Goal: Navigation & Orientation: Find specific page/section

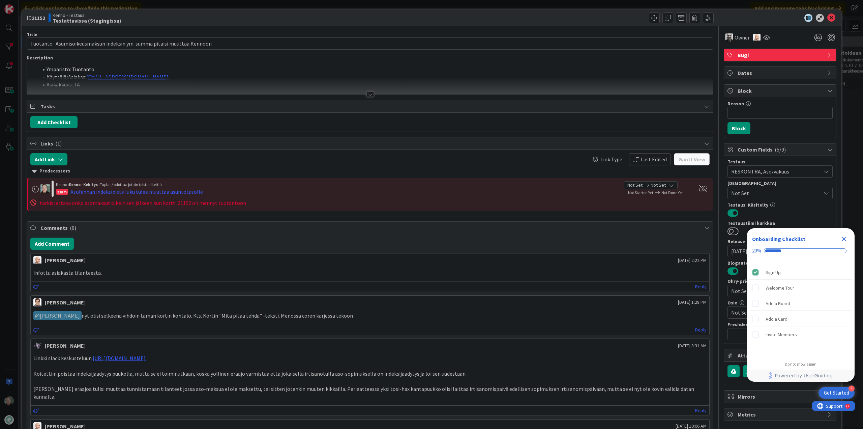
click at [367, 96] on div at bounding box center [370, 93] width 7 height 5
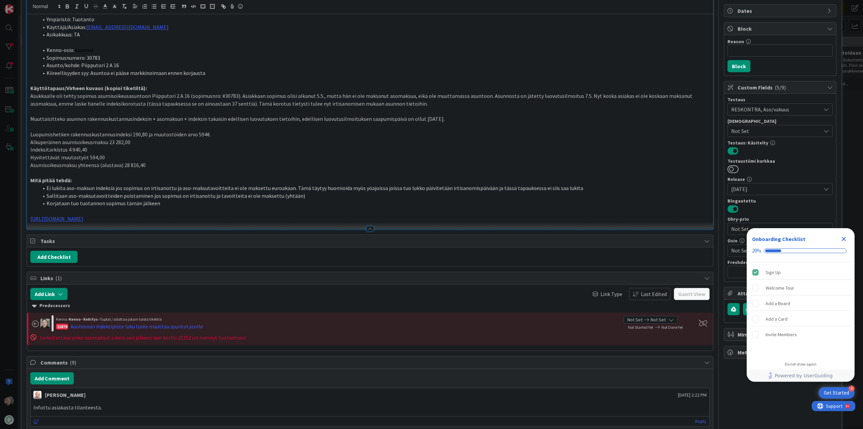
scroll to position [67, 0]
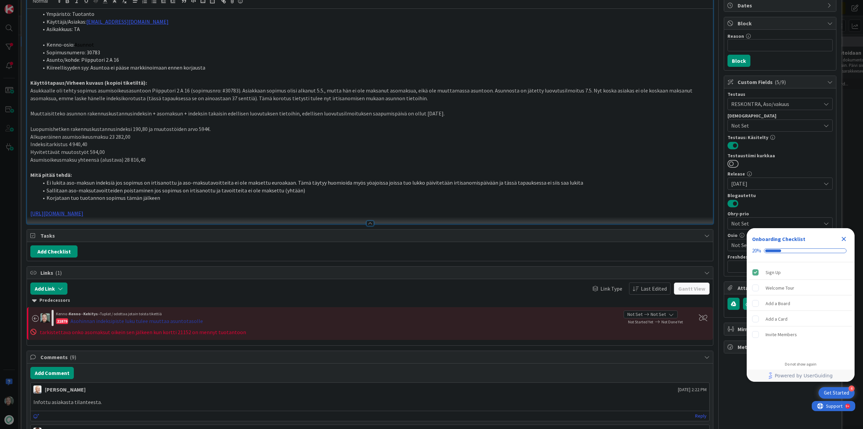
drag, startPoint x: 126, startPoint y: 323, endPoint x: 105, endPoint y: 321, distance: 21.6
click at [105, 321] on div "Asohinnan indeksipiste luku tulee muuttaa asuntotasolle" at bounding box center [136, 321] width 133 height 8
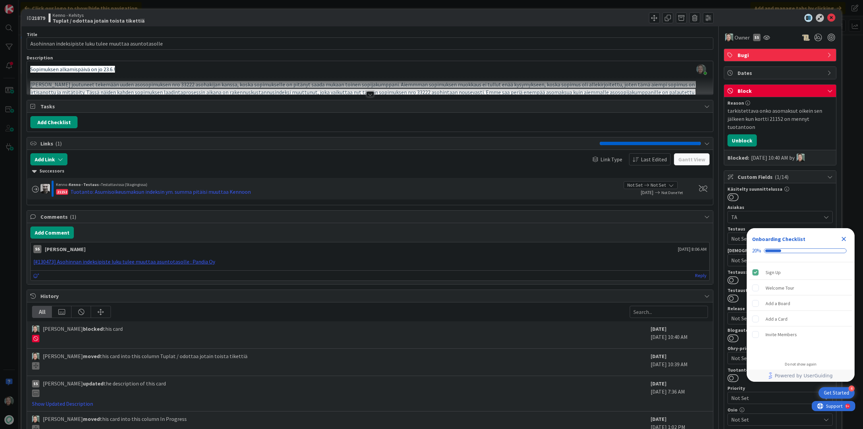
click at [367, 93] on div at bounding box center [370, 93] width 7 height 5
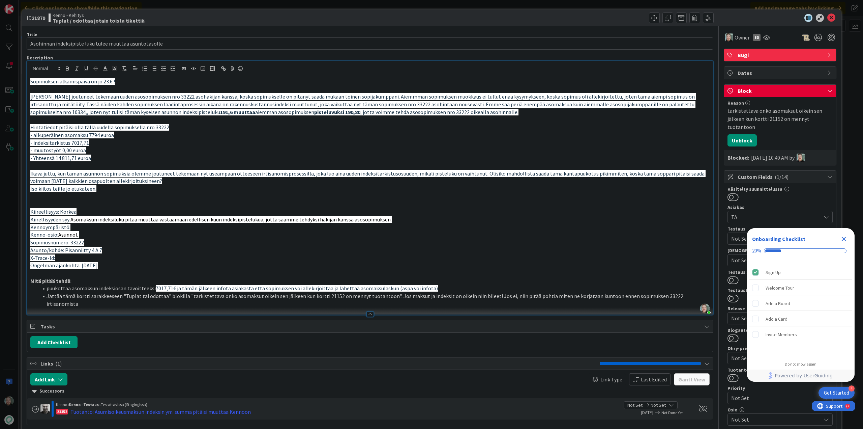
click at [844, 237] on icon "Close Checklist" at bounding box center [844, 239] width 8 height 8
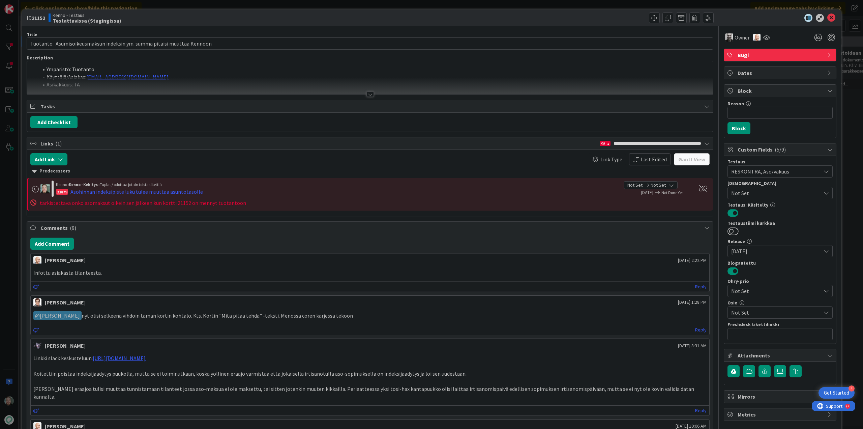
click at [367, 93] on div at bounding box center [370, 93] width 7 height 5
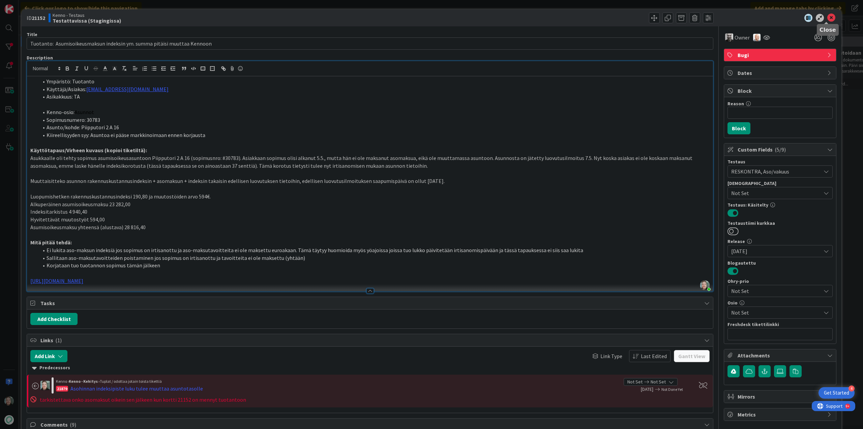
click at [828, 17] on icon at bounding box center [832, 18] width 8 height 8
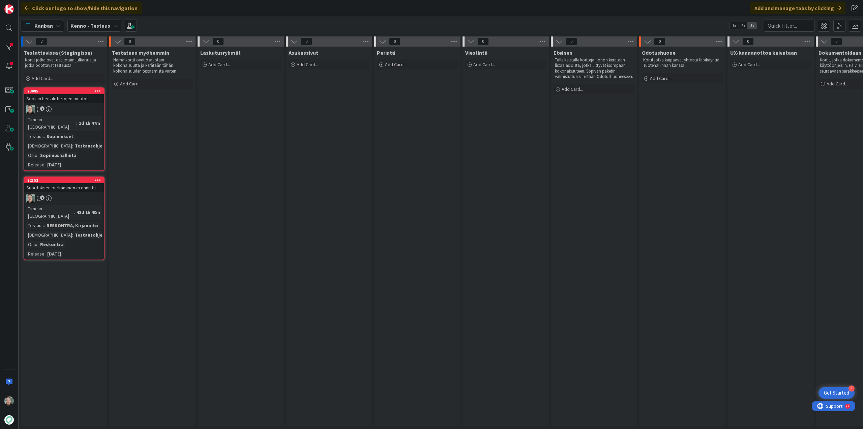
click at [106, 21] on div "Kenno - Testaus" at bounding box center [94, 26] width 54 height 12
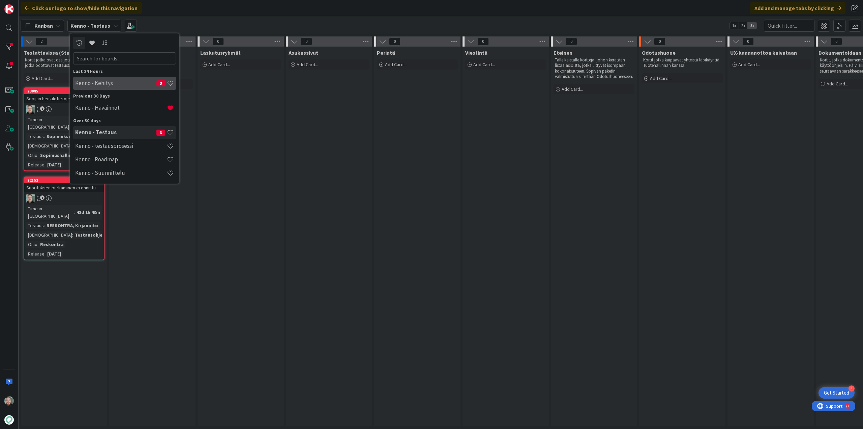
click at [104, 87] on div "Kenno - Kehitys 3" at bounding box center [124, 83] width 103 height 13
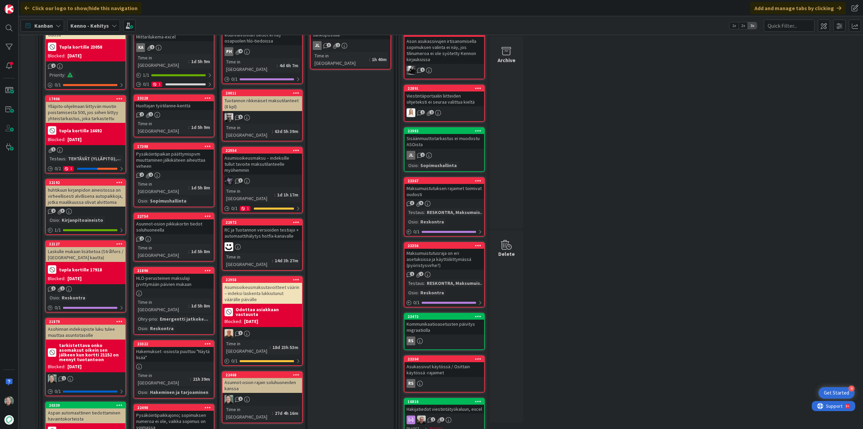
scroll to position [67, 0]
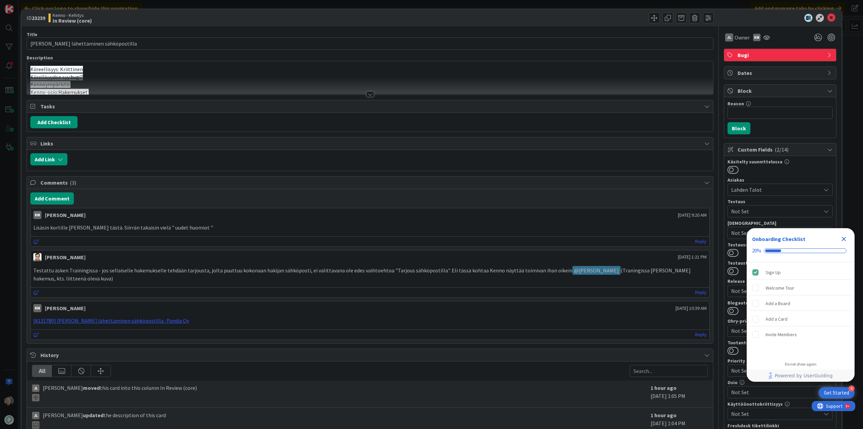
click at [367, 95] on div at bounding box center [370, 93] width 7 height 5
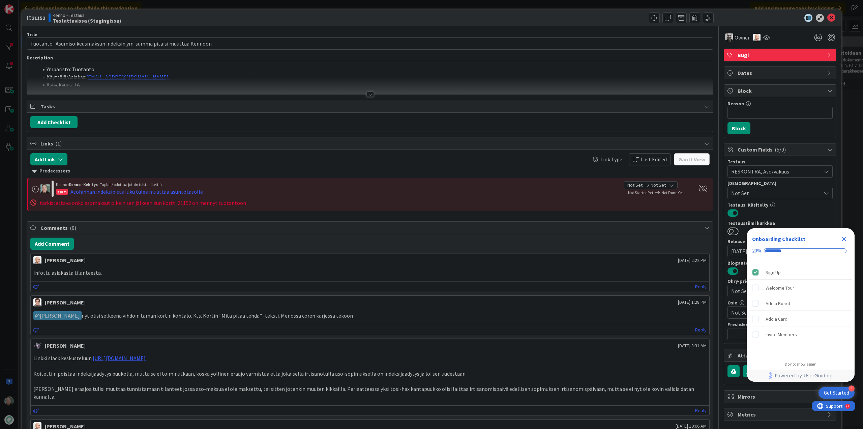
click at [367, 94] on div at bounding box center [370, 93] width 7 height 5
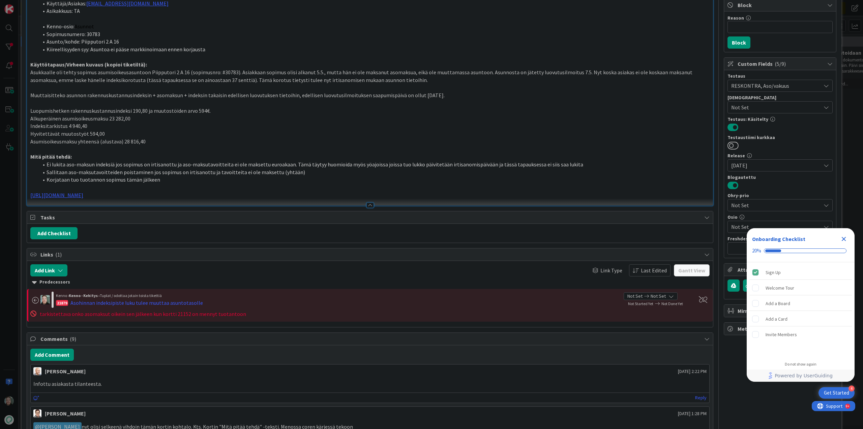
scroll to position [101, 0]
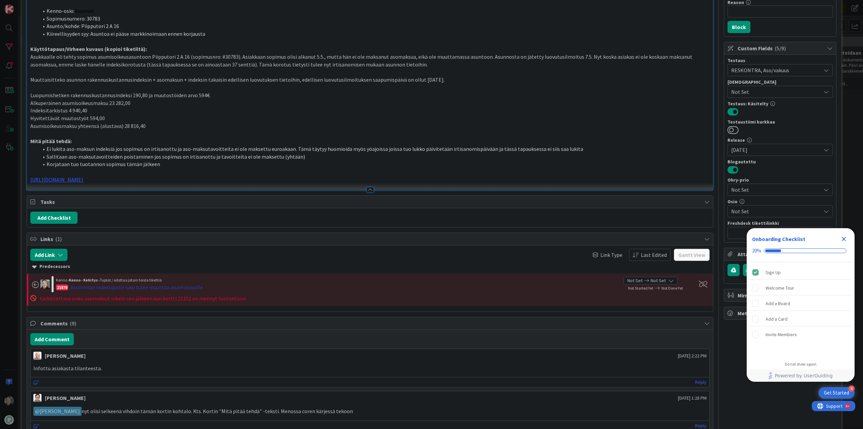
click at [164, 290] on div "Asohinnan indeksipiste luku tulee muuttaa asuntotasolle" at bounding box center [136, 287] width 133 height 8
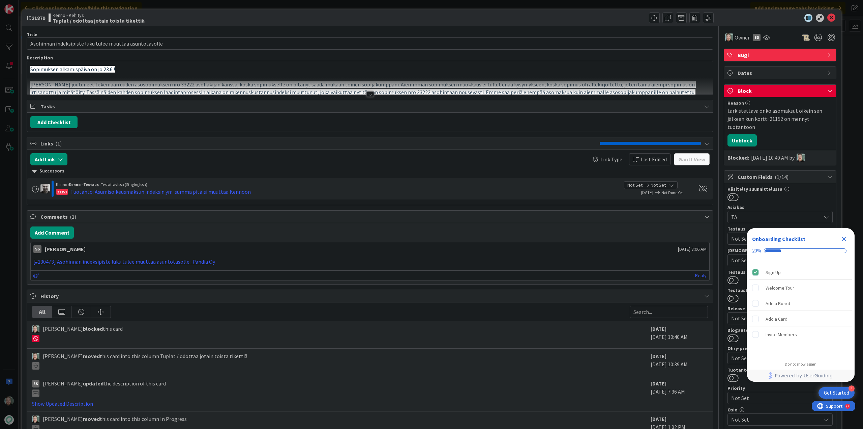
click at [370, 94] on div at bounding box center [370, 93] width 7 height 5
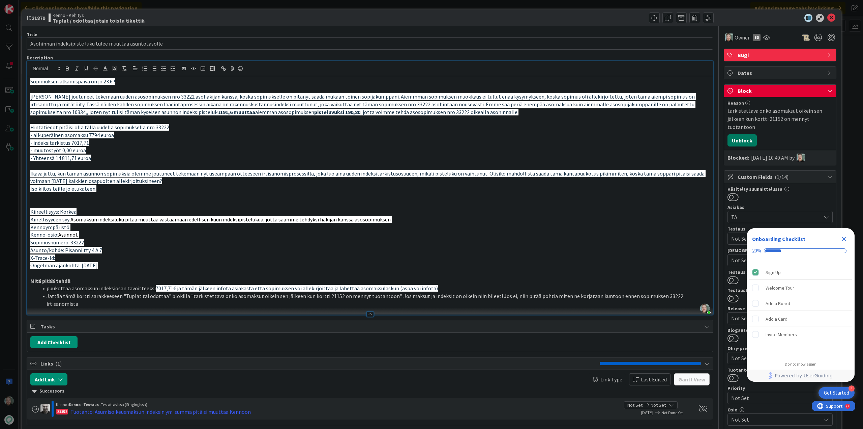
click at [738, 144] on button "Unblock" at bounding box center [742, 140] width 29 height 12
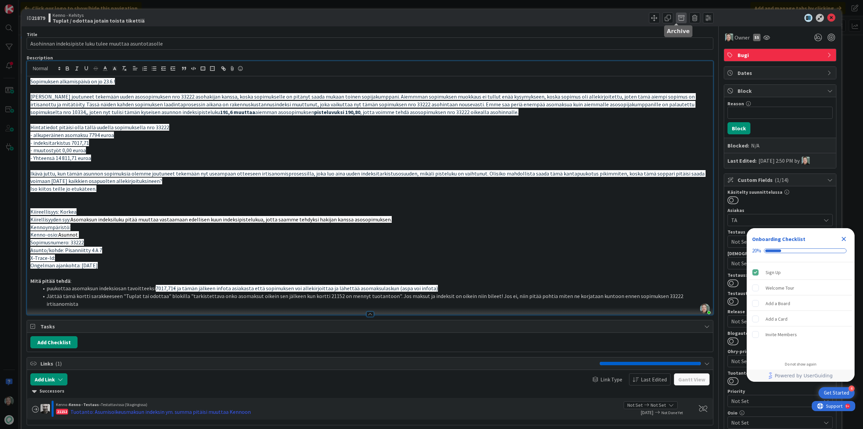
click at [676, 17] on span at bounding box center [681, 17] width 11 height 11
click at [692, 51] on button "Archive" at bounding box center [692, 50] width 27 height 12
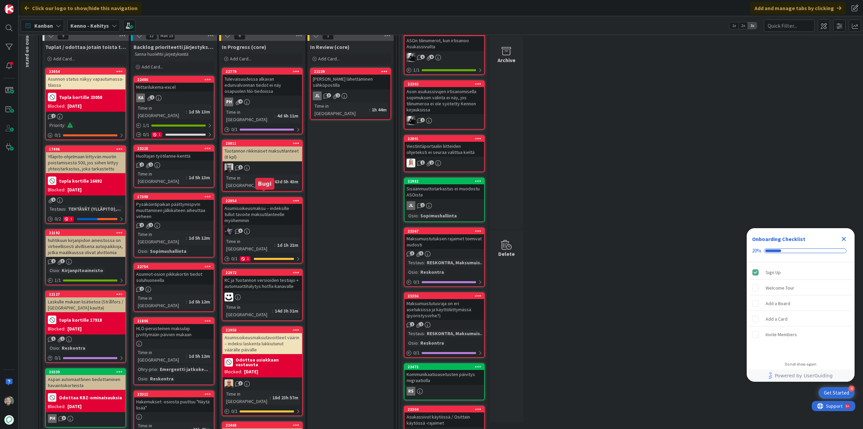
scroll to position [34, 0]
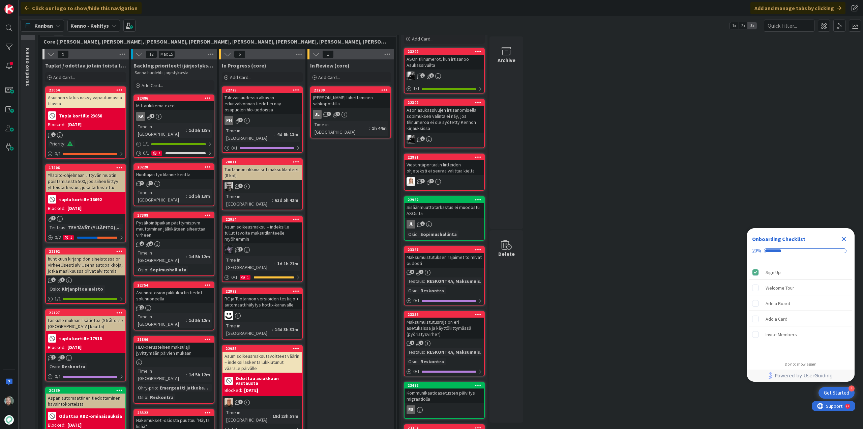
click at [172, 171] on div "Huoltajan työtilanne-kenttä" at bounding box center [174, 174] width 80 height 9
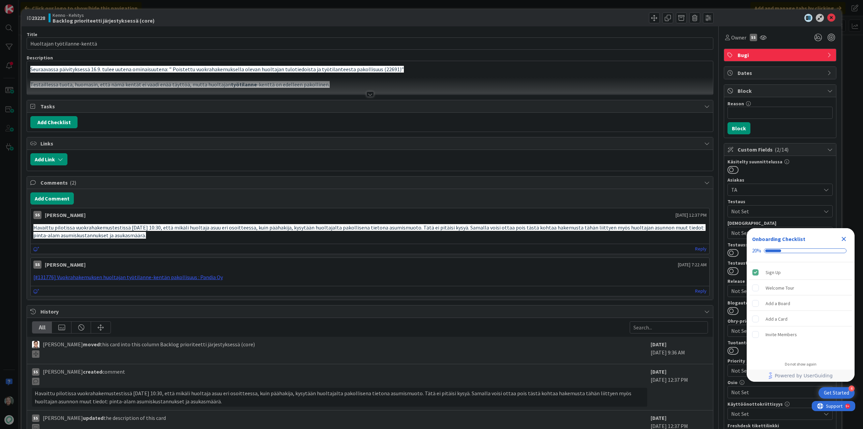
click at [367, 91] on div at bounding box center [370, 93] width 7 height 5
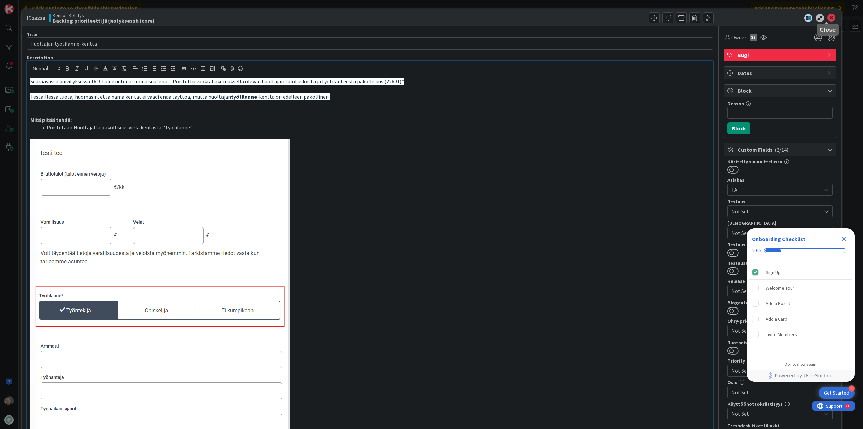
click at [828, 18] on icon at bounding box center [832, 18] width 8 height 8
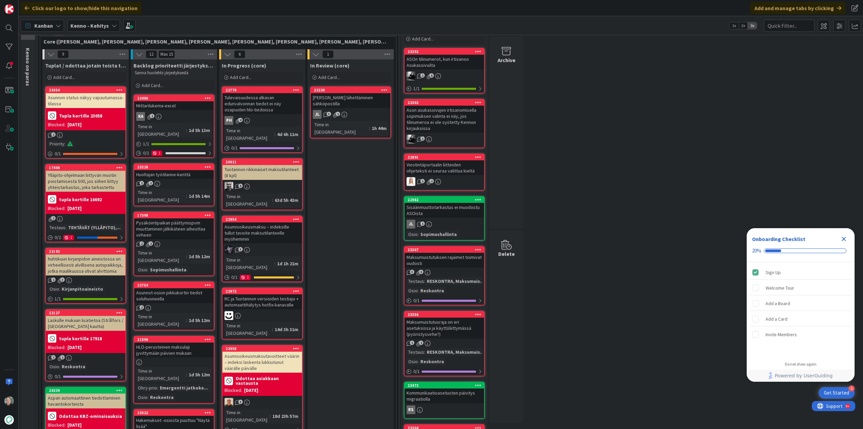
click at [161, 218] on div "Pysäköintipaikan päättymispvm muuttaminen jälkikäteen aiheuttaa virheen" at bounding box center [174, 228] width 80 height 21
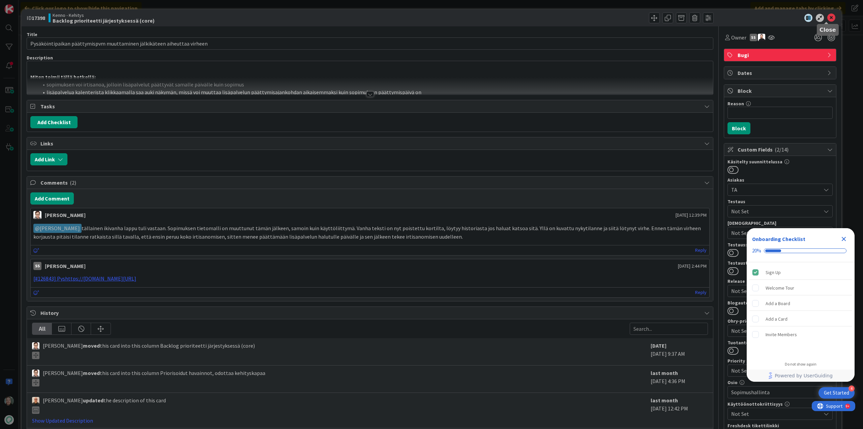
click at [828, 18] on icon at bounding box center [832, 18] width 8 height 8
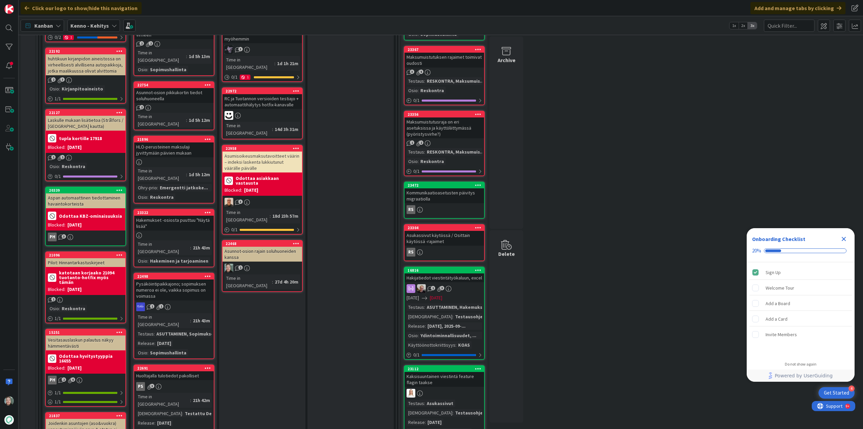
scroll to position [236, 0]
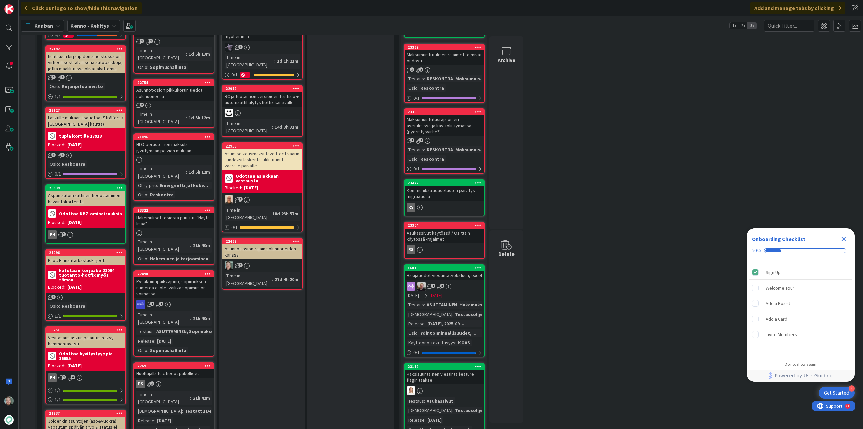
click at [183, 213] on div "Hakemukset -osiosta puuttuu "Näytä lisää"" at bounding box center [174, 220] width 80 height 15
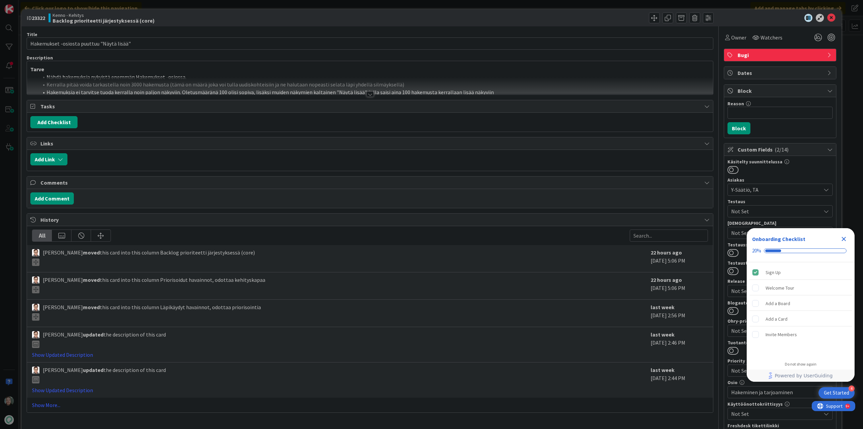
click at [369, 96] on div at bounding box center [370, 93] width 7 height 5
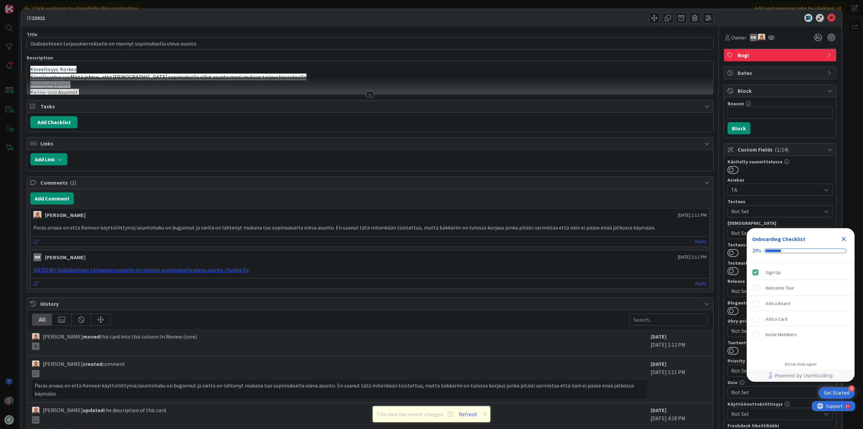
click at [367, 93] on div at bounding box center [370, 93] width 7 height 5
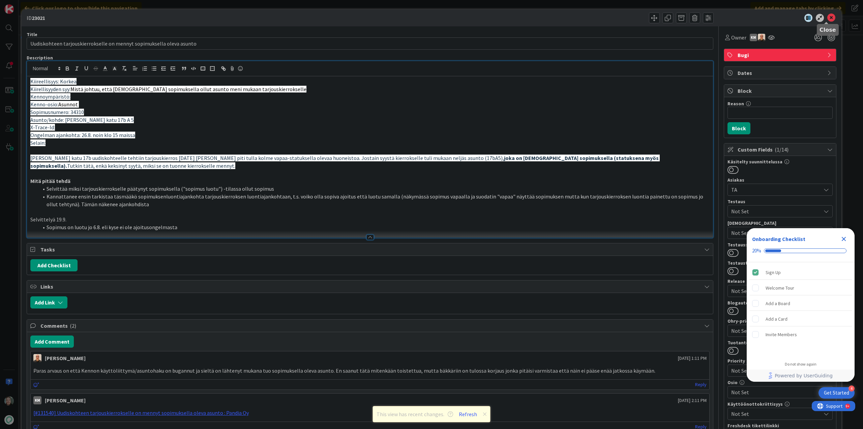
click at [828, 20] on icon at bounding box center [832, 18] width 8 height 8
